Goal: Transaction & Acquisition: Register for event/course

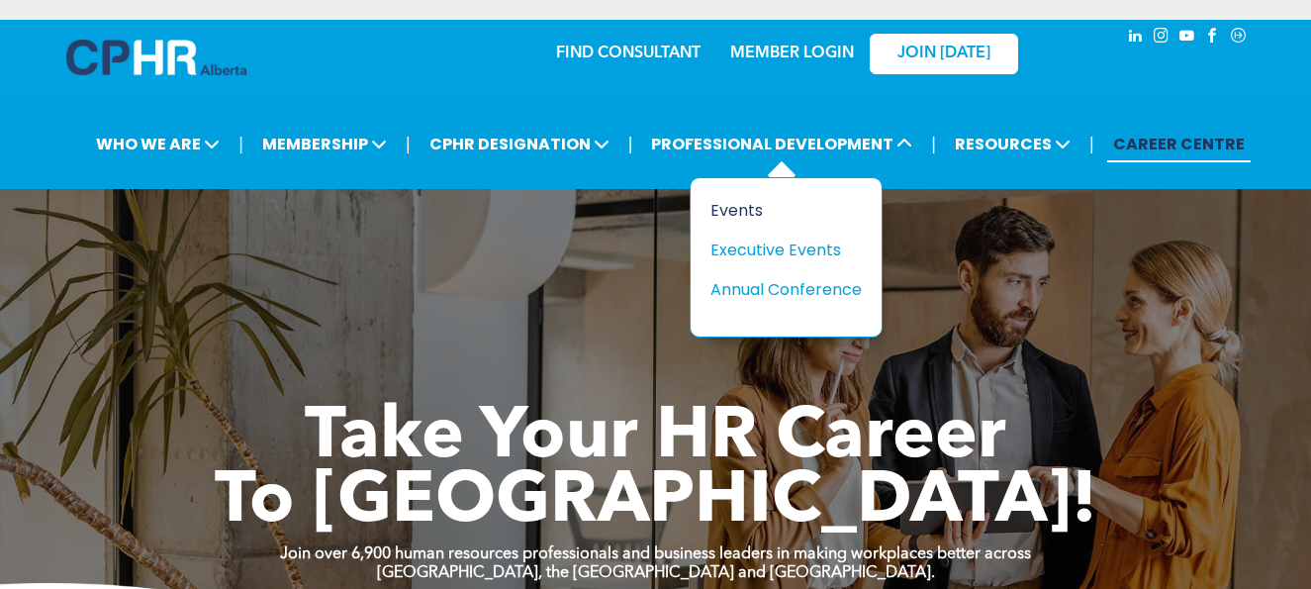
click at [724, 211] on div "Events" at bounding box center [779, 210] width 137 height 25
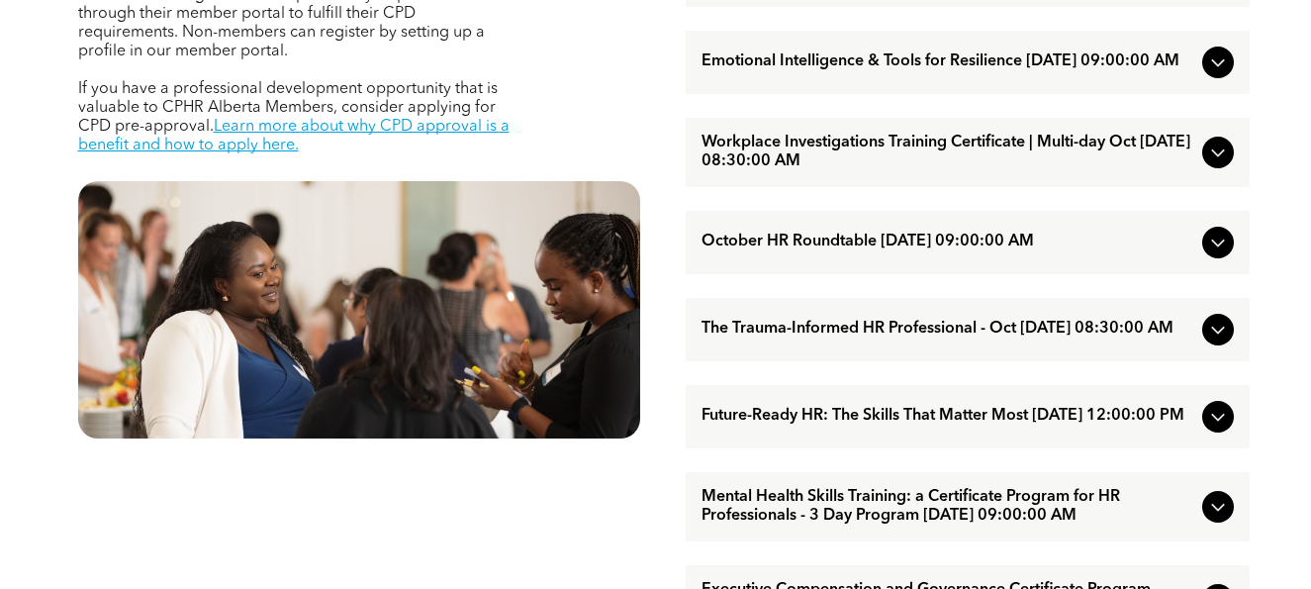
scroll to position [990, 0]
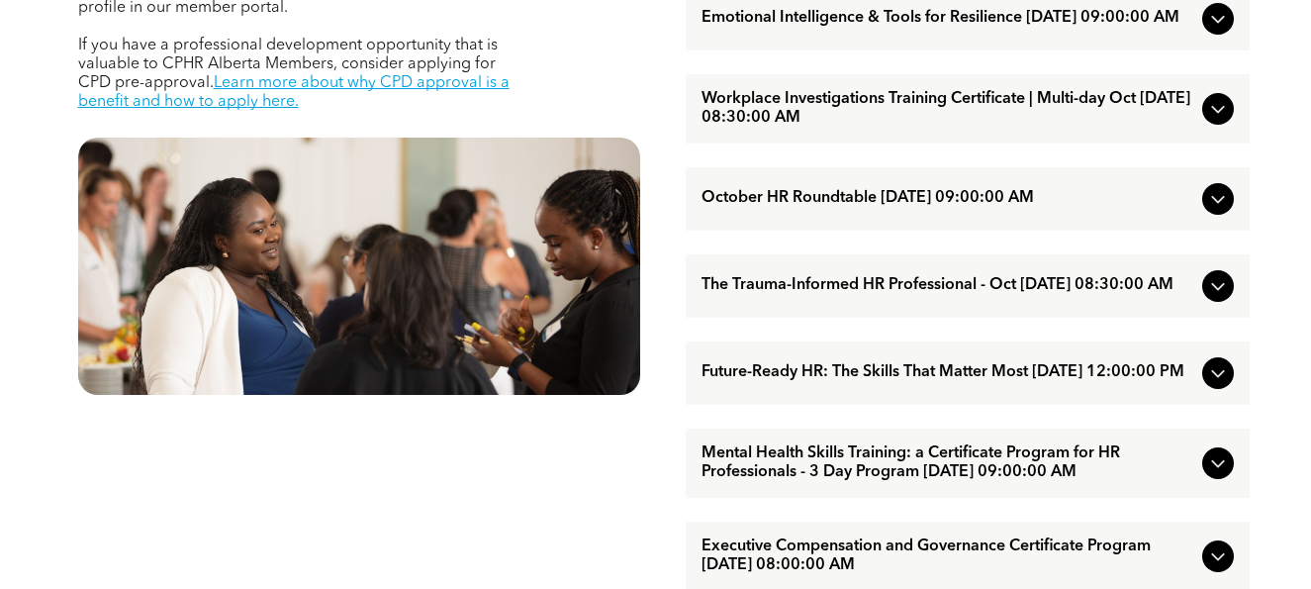
click at [795, 318] on div "The Trauma-Informed HR Professional - Oct [DATE] 08:30:00 AM" at bounding box center [968, 285] width 564 height 63
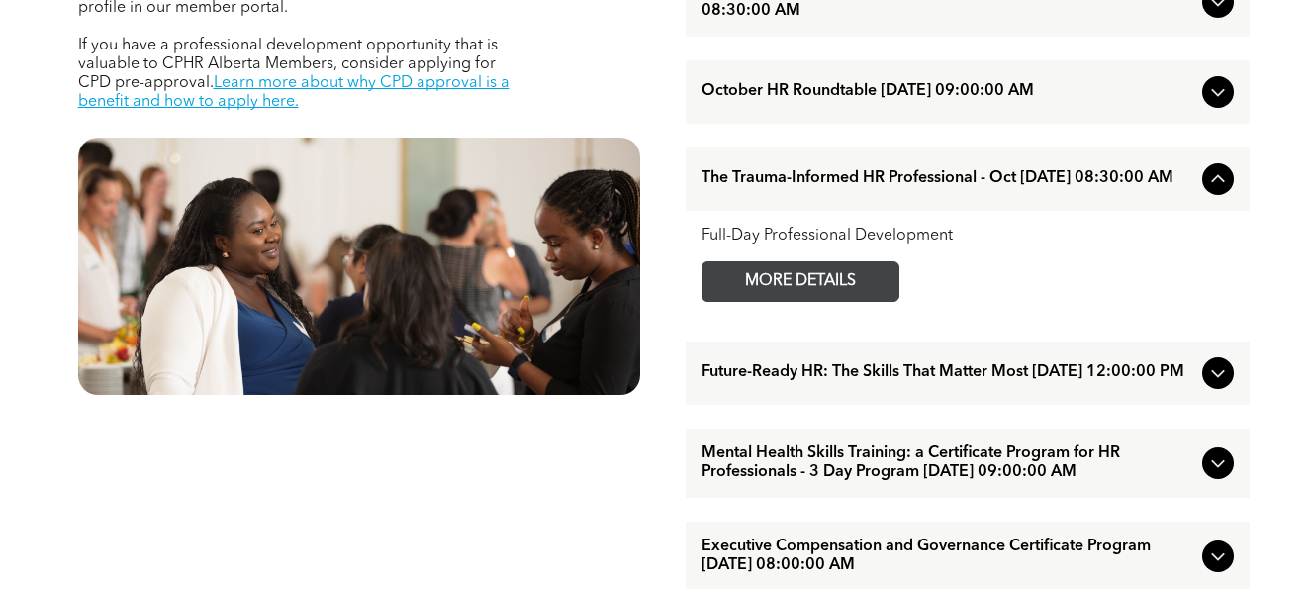
click at [797, 301] on span "MORE DETAILS" at bounding box center [800, 281] width 156 height 39
